Goal: Transaction & Acquisition: Download file/media

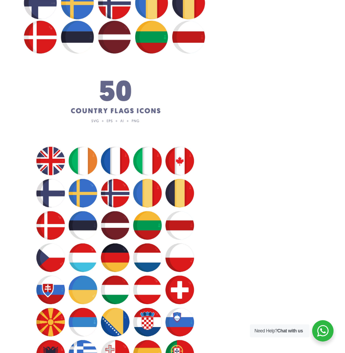
scroll to position [1872, 0]
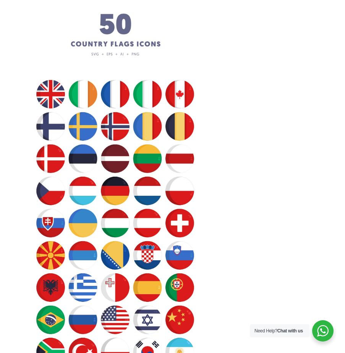
scroll to position [1910, 0]
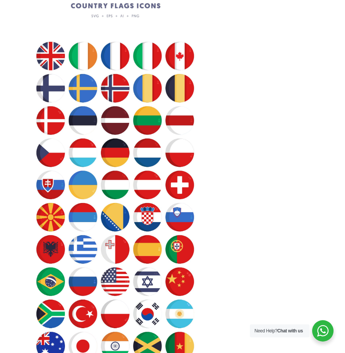
scroll to position [2025, 0]
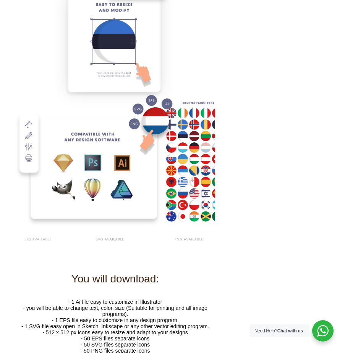
scroll to position [2522, 0]
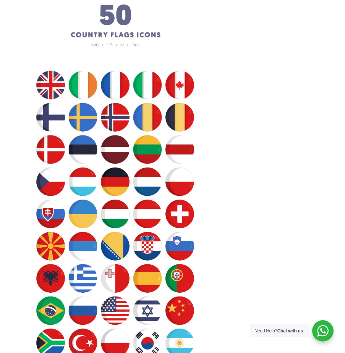
scroll to position [1949, 0]
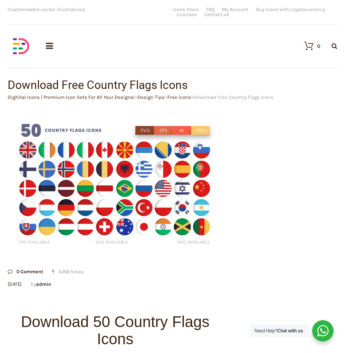
click at [118, 218] on img at bounding box center [115, 185] width 215 height 144
click at [144, 219] on img at bounding box center [115, 185] width 215 height 144
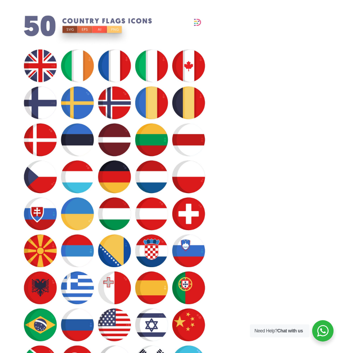
scroll to position [344, 0]
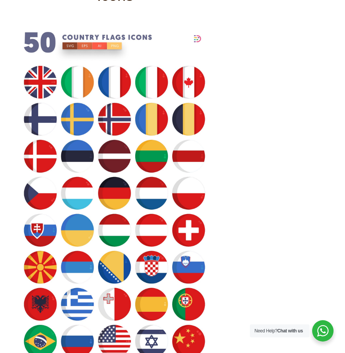
click at [142, 176] on img at bounding box center [115, 249] width 200 height 444
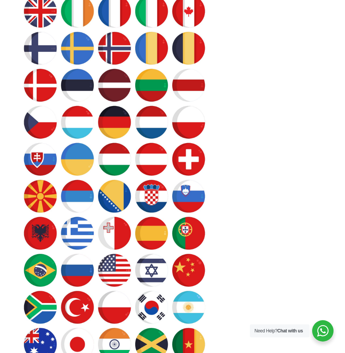
scroll to position [420, 0]
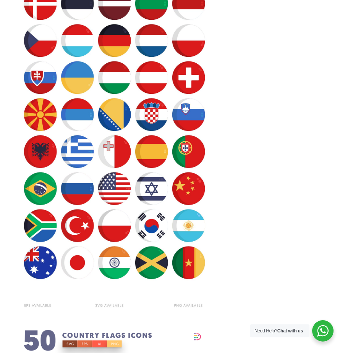
scroll to position [306, 0]
